Goal: Find specific page/section: Find specific page/section

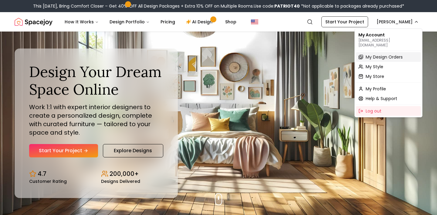
click at [392, 54] on span "My Design Orders" at bounding box center [383, 57] width 37 height 6
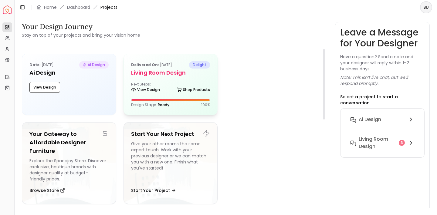
click at [171, 75] on h5 "Living Room design" at bounding box center [170, 73] width 79 height 8
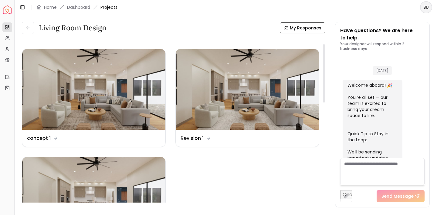
scroll to position [604, 0]
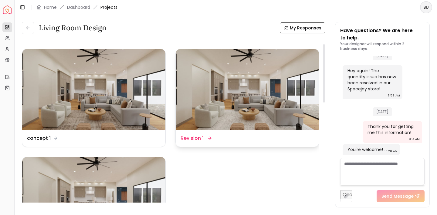
click at [226, 103] on img at bounding box center [247, 89] width 143 height 81
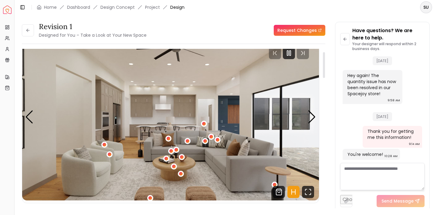
scroll to position [19, 0]
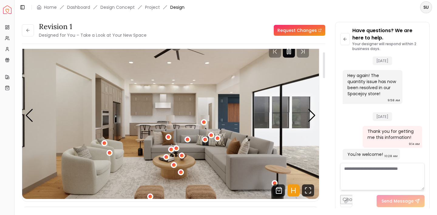
click at [292, 53] on icon "Pause" at bounding box center [288, 51] width 7 height 7
click at [273, 182] on div "1 / 8" at bounding box center [274, 183] width 5 height 5
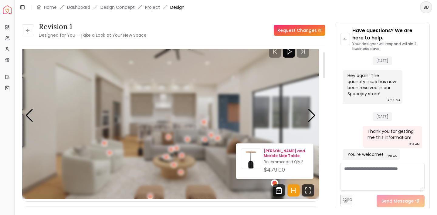
click at [262, 158] on div "[PERSON_NAME] and Marble Side Table Recommended Qty: 2 $479.00" at bounding box center [274, 161] width 67 height 25
